Goal: Check status: Check status

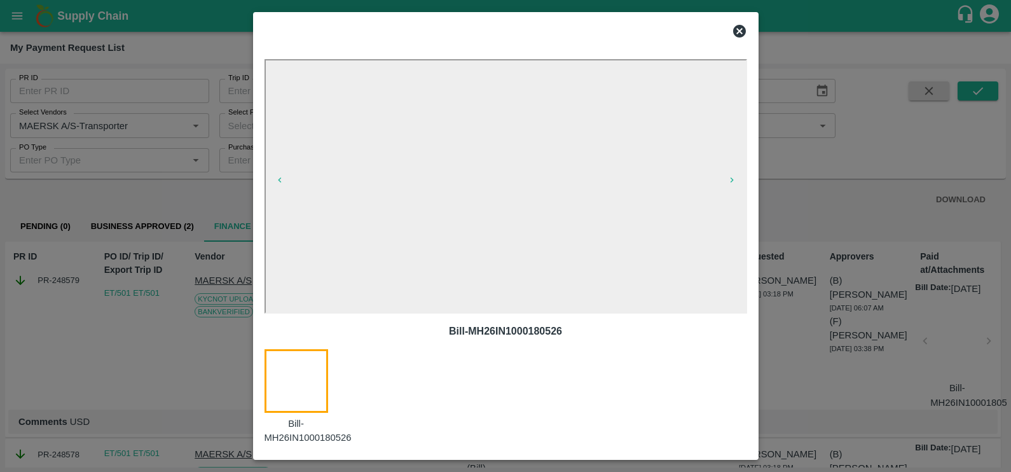
scroll to position [44, 8]
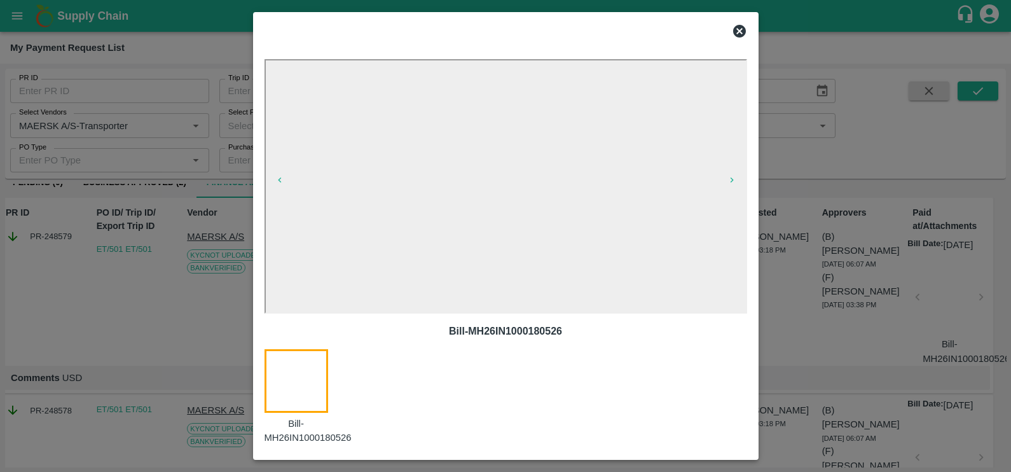
click at [738, 29] on icon at bounding box center [739, 31] width 13 height 13
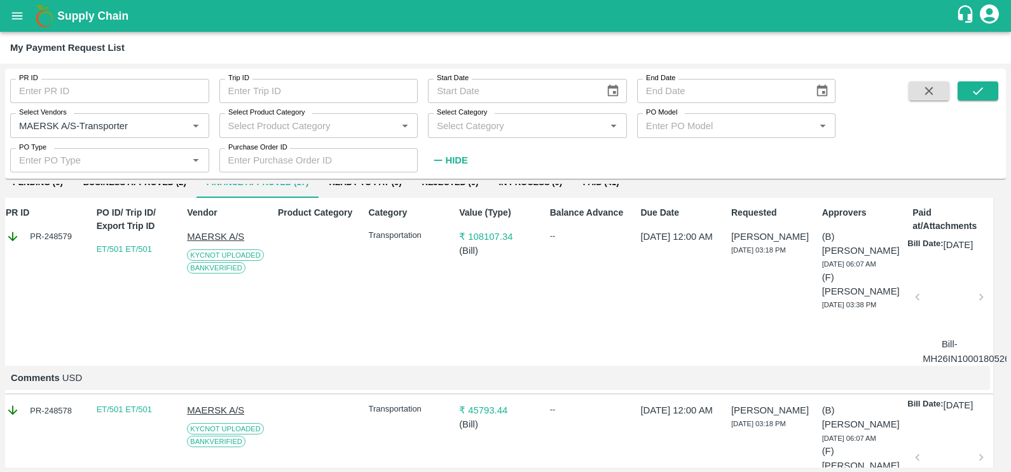
scroll to position [0, 8]
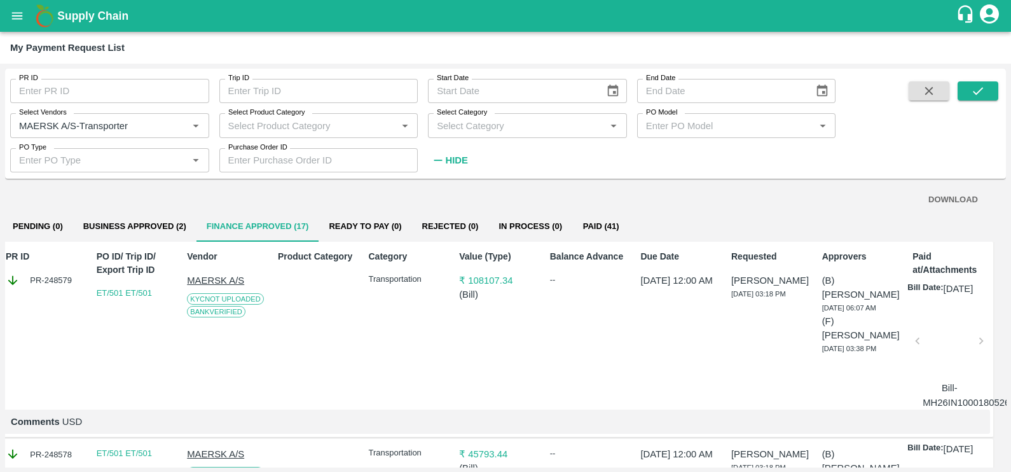
click at [168, 229] on button "Business Approved (2)" at bounding box center [134, 226] width 123 height 31
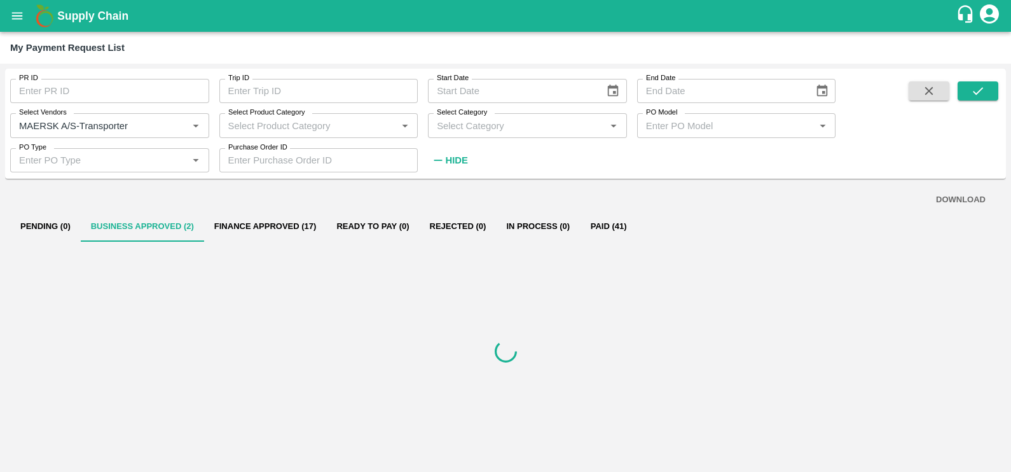
scroll to position [0, 0]
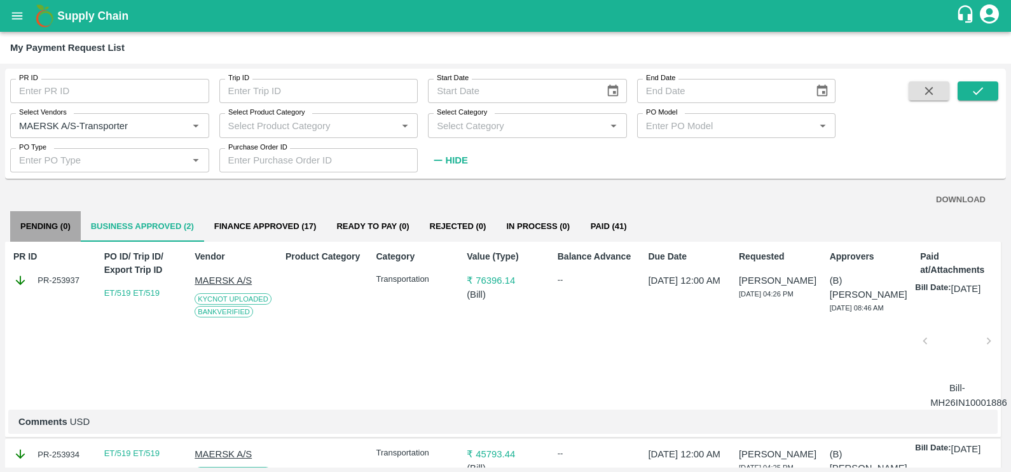
click at [29, 219] on button "Pending (0)" at bounding box center [45, 226] width 71 height 31
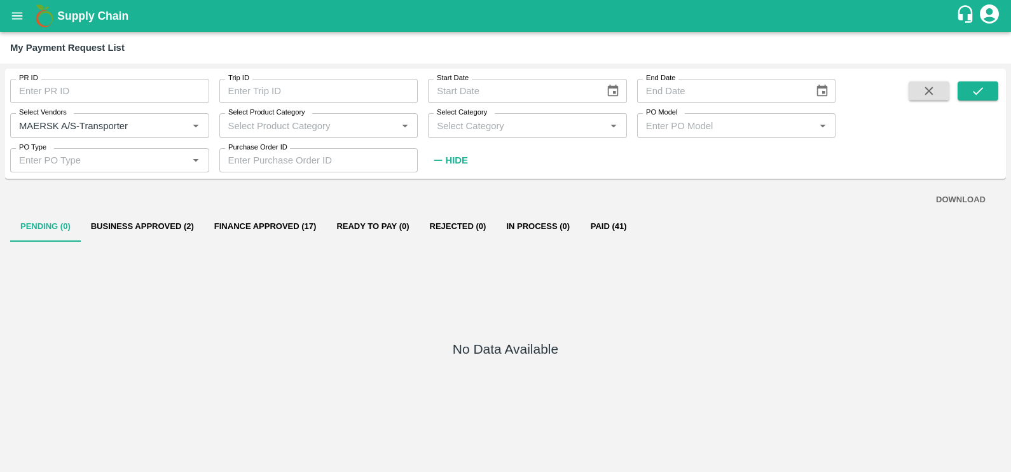
click at [152, 216] on button "Business Approved (2)" at bounding box center [142, 226] width 123 height 31
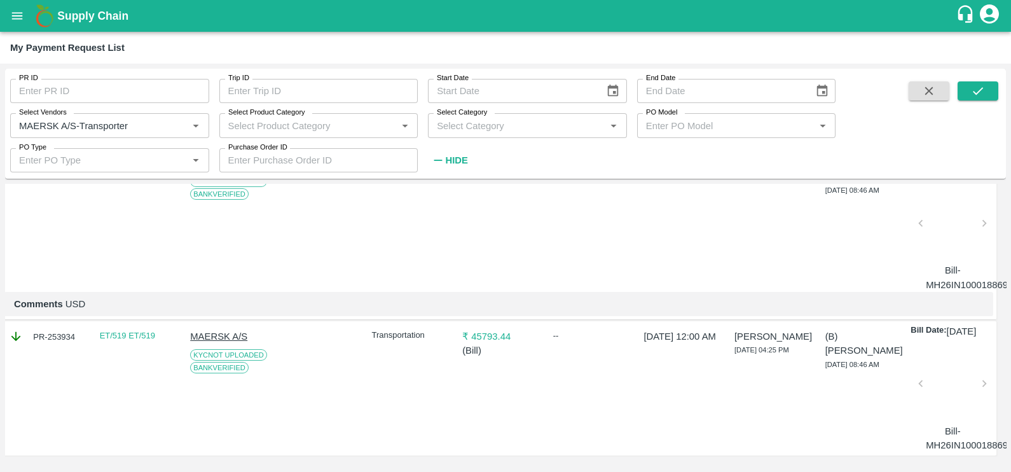
scroll to position [0, 4]
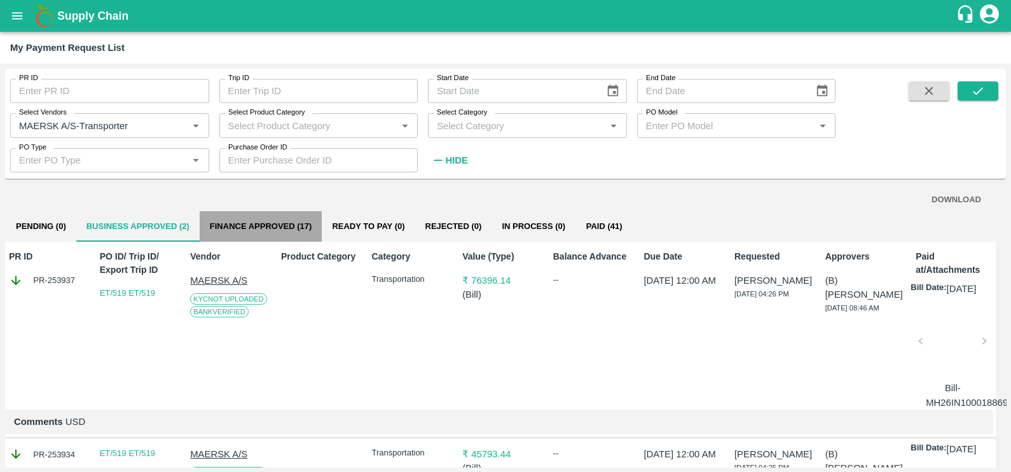
click at [280, 231] on button "Finance Approved (17)" at bounding box center [261, 226] width 123 height 31
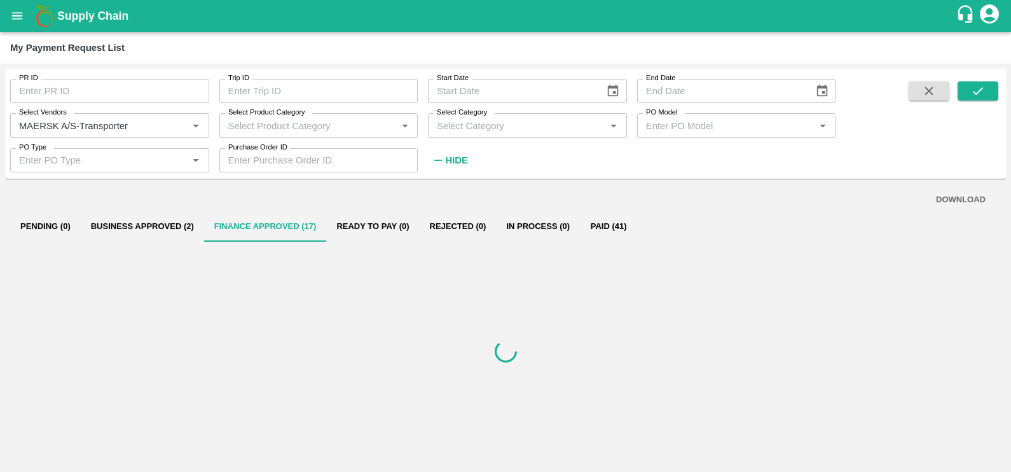
scroll to position [0, 0]
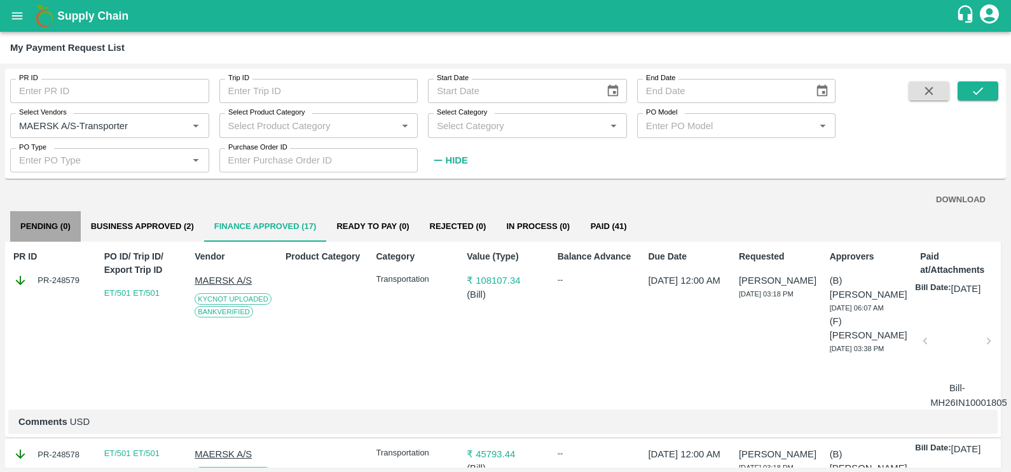
click at [54, 222] on button "Pending (0)" at bounding box center [45, 226] width 71 height 31
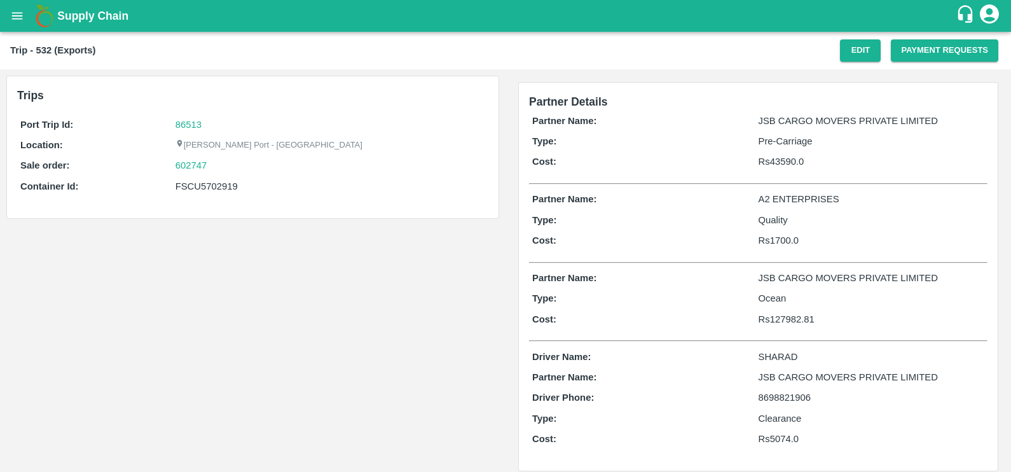
scroll to position [11, 0]
